Goal: Information Seeking & Learning: Learn about a topic

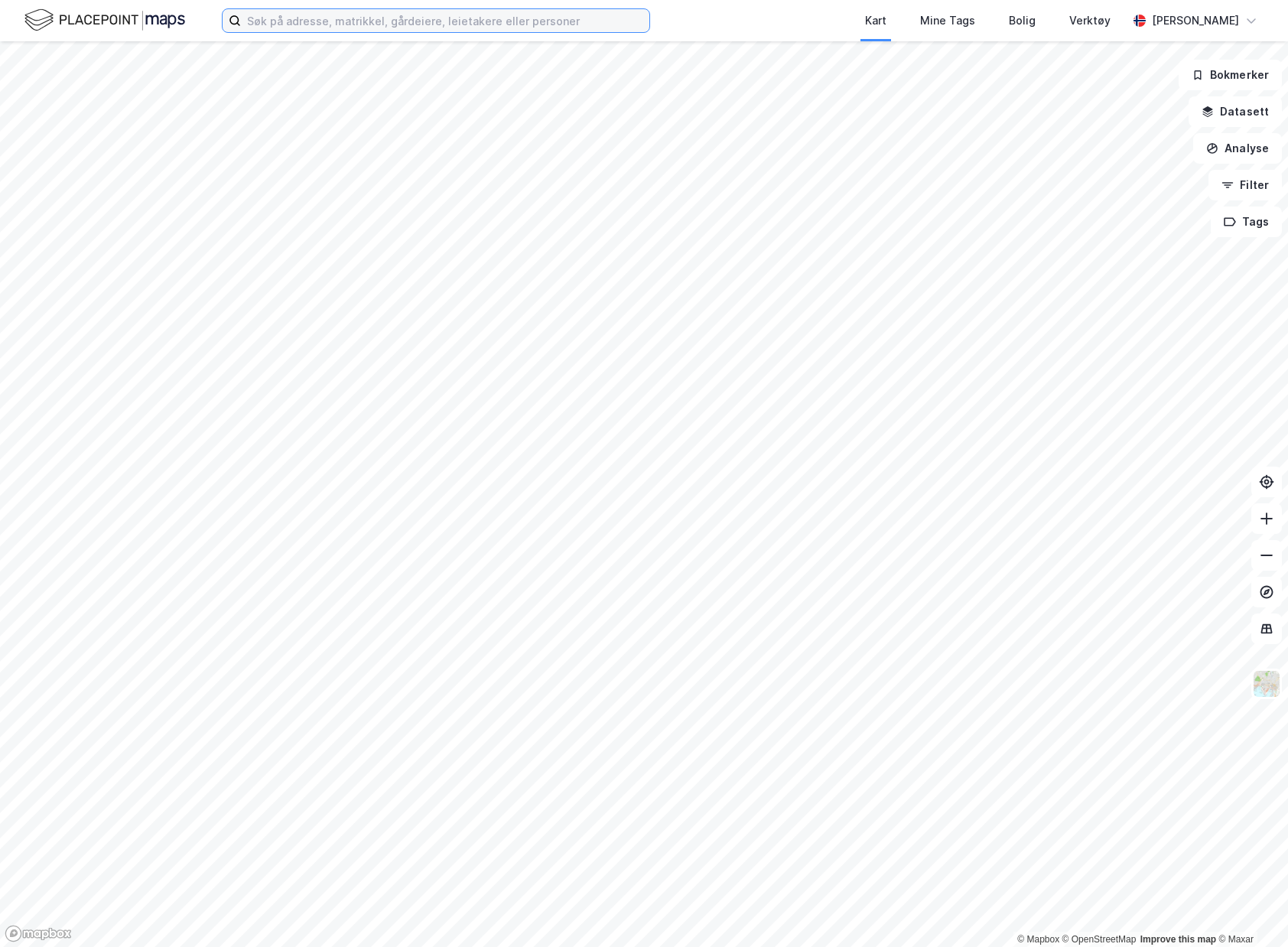
click at [411, 20] on input at bounding box center [445, 20] width 409 height 23
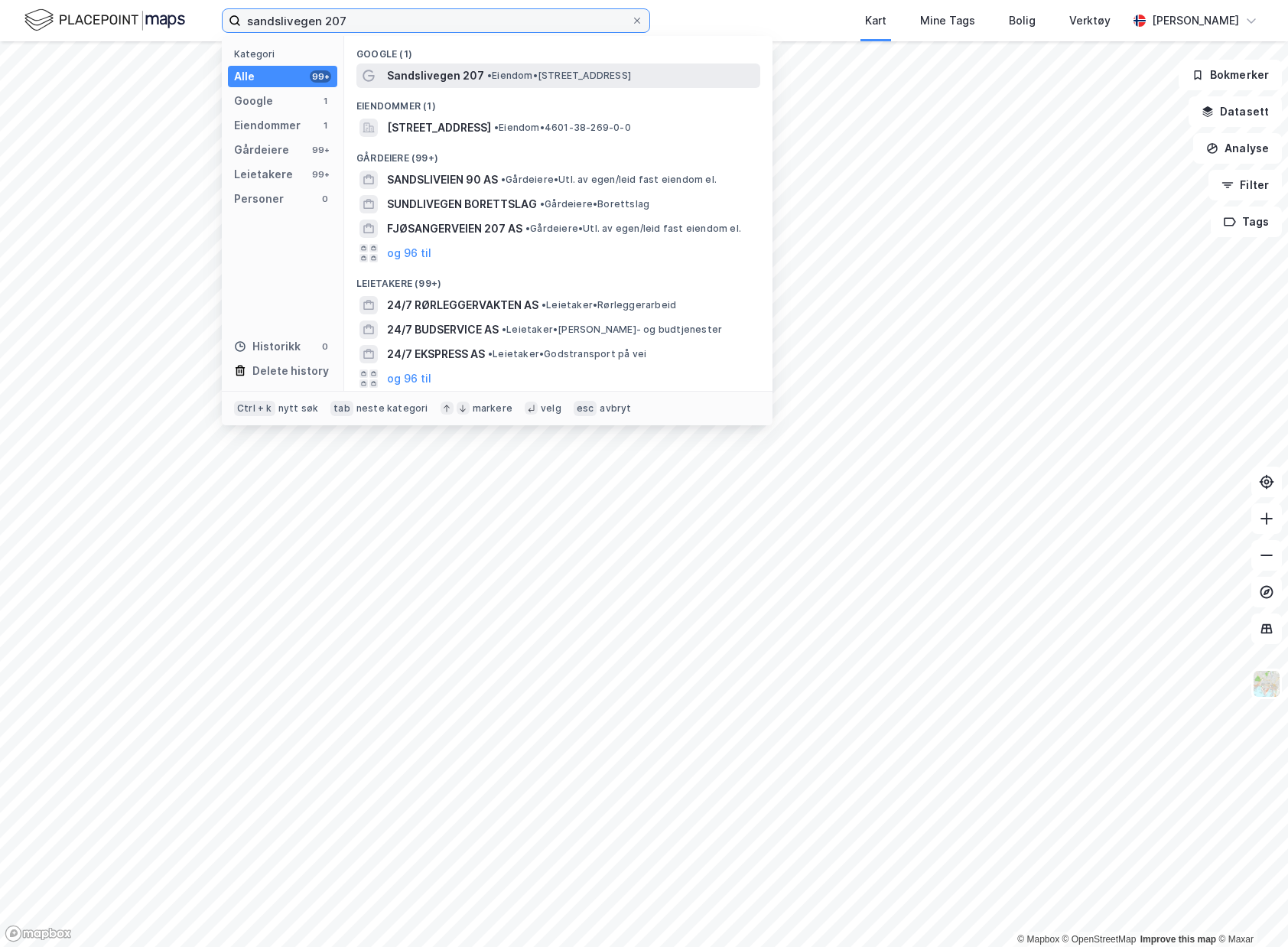
type input "sandslivegen 207"
click at [476, 71] on span "Sandslivegen 207" at bounding box center [436, 76] width 97 height 18
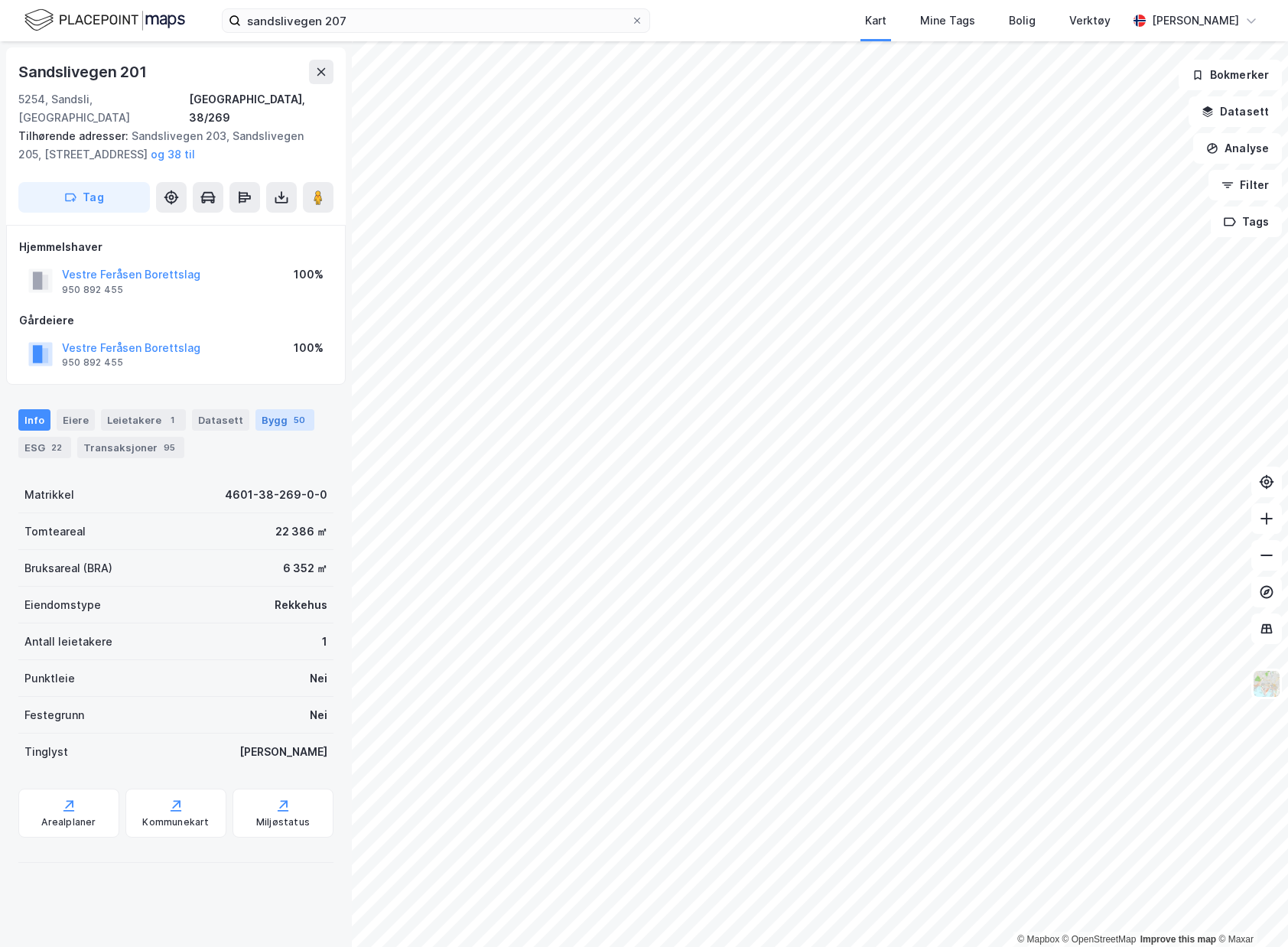
click at [267, 409] on div "Bygg 50" at bounding box center [285, 419] width 59 height 21
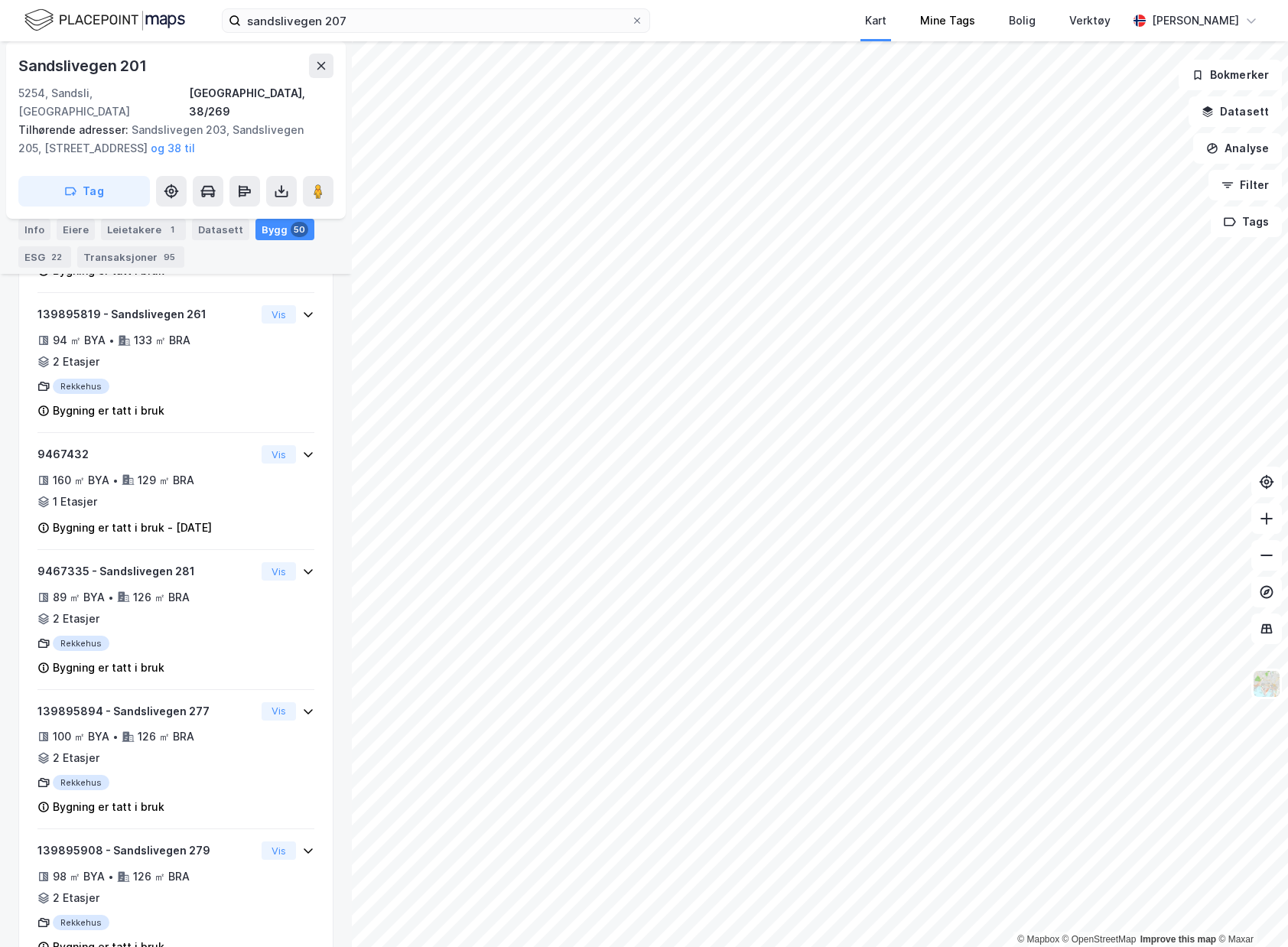
scroll to position [5545, 0]
